Goal: Task Accomplishment & Management: Use online tool/utility

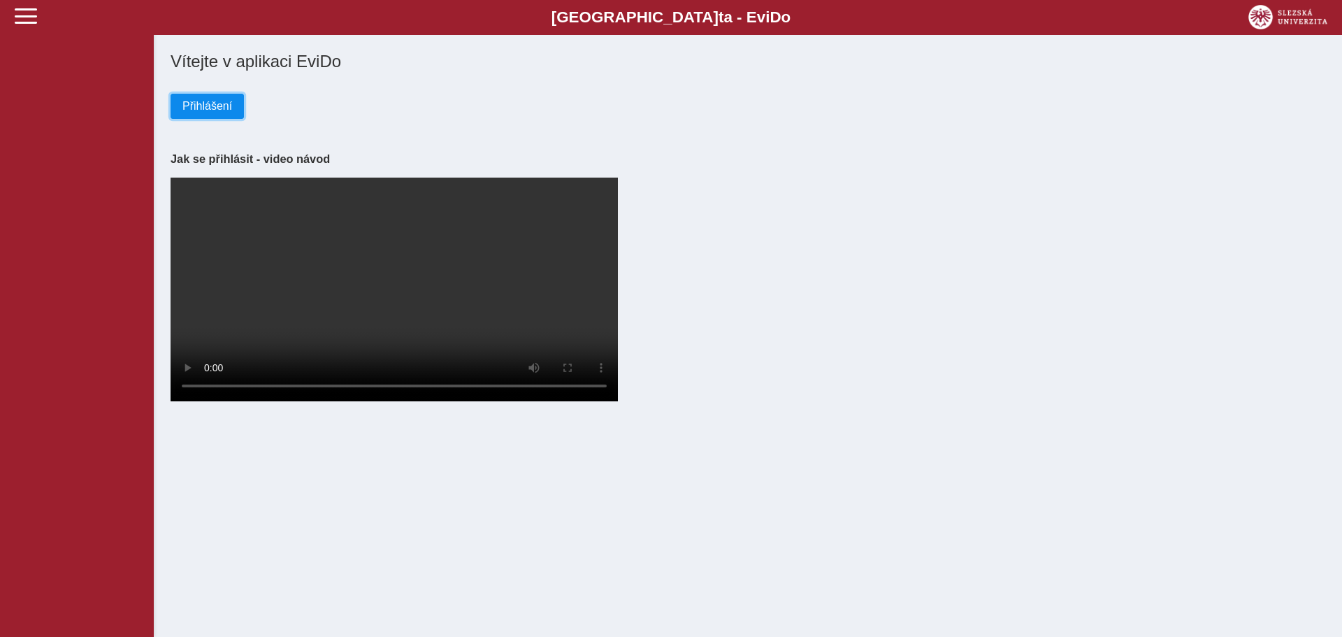
click at [205, 108] on span "Přihlášení" at bounding box center [207, 106] width 50 height 13
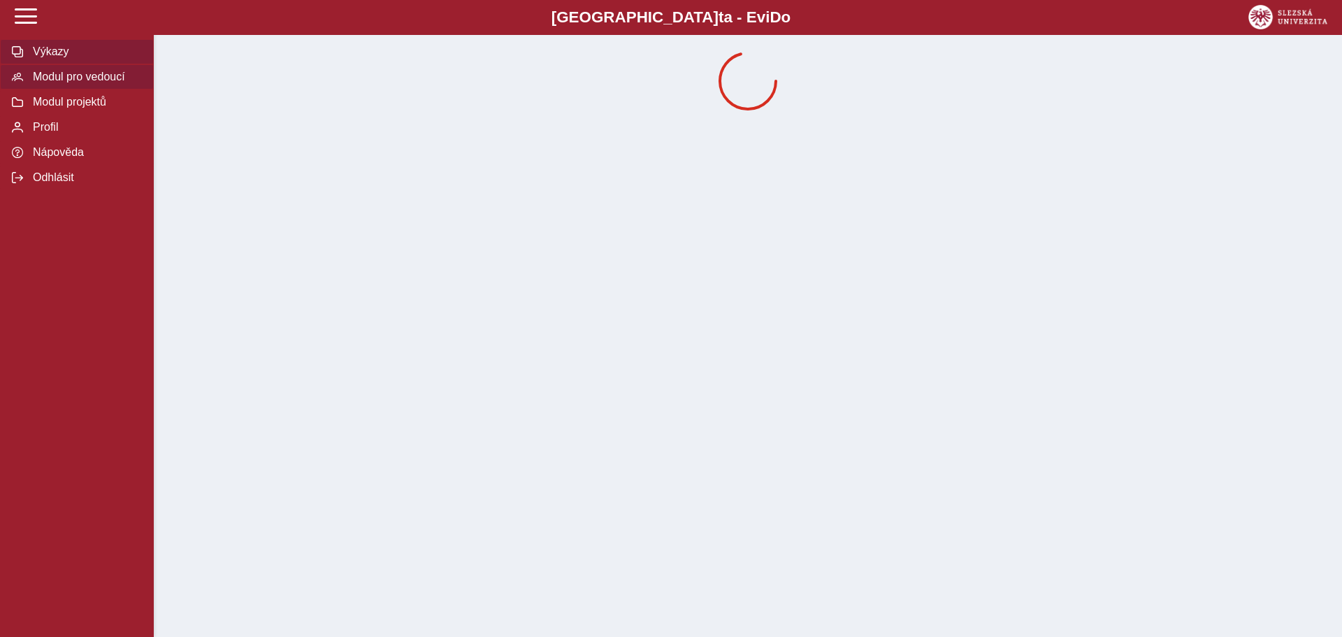
click at [106, 80] on span "Modul pro vedoucí" at bounding box center [85, 77] width 113 height 13
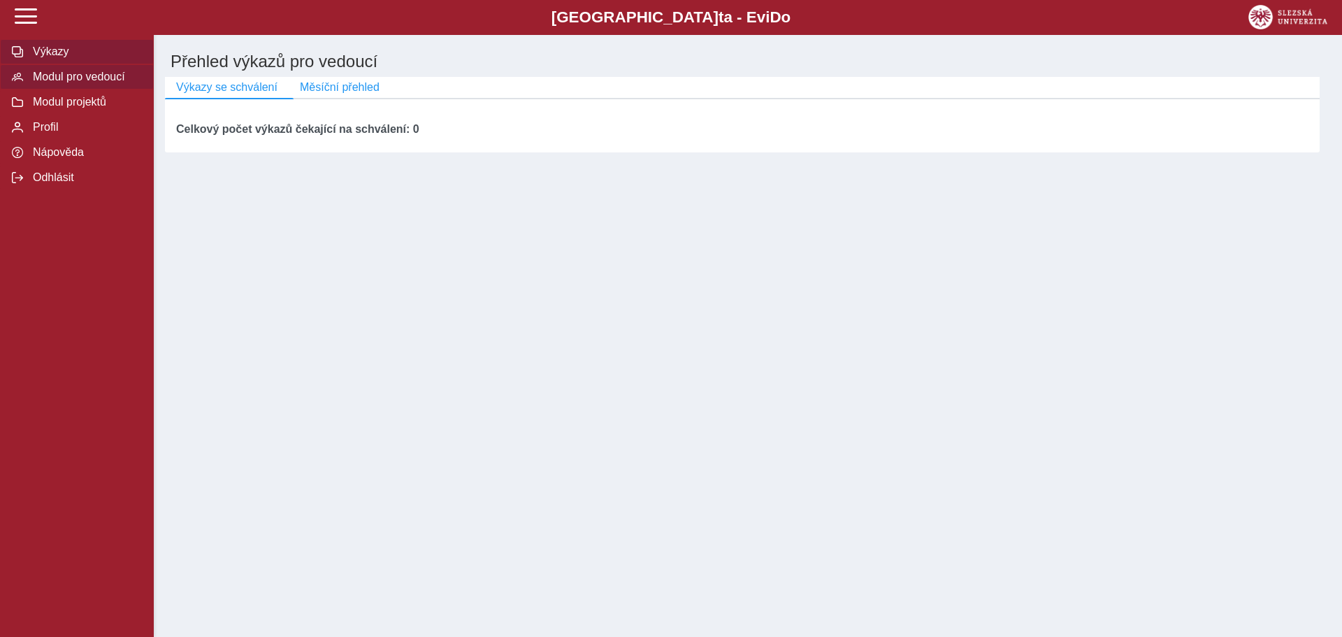
click at [73, 52] on span "Výkazy" at bounding box center [85, 51] width 113 height 13
